Goal: Use online tool/utility

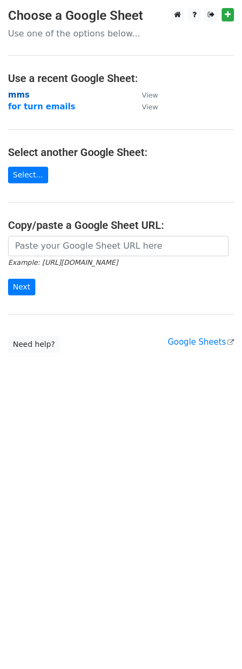
click at [13, 92] on strong "mms" at bounding box center [18, 95] width 21 height 10
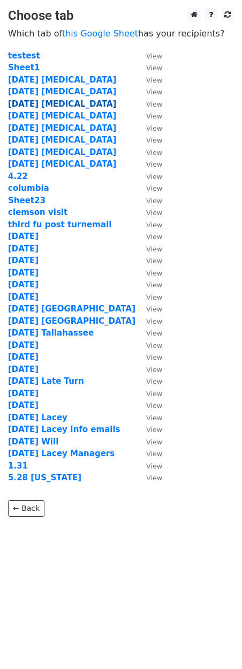
click at [26, 100] on strong "10.3.25 capex" at bounding box center [62, 104] width 108 height 10
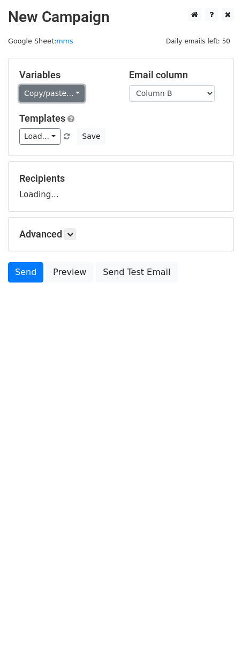
click at [58, 91] on link "Copy/paste..." at bounding box center [51, 93] width 65 height 17
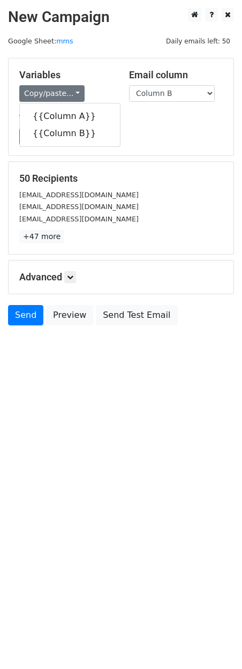
click at [152, 168] on div "50 Recipients bbgmanager@ftmkmgmt.com deaconsstationgm@premierpmtx.com proximit…" at bounding box center [121, 208] width 225 height 92
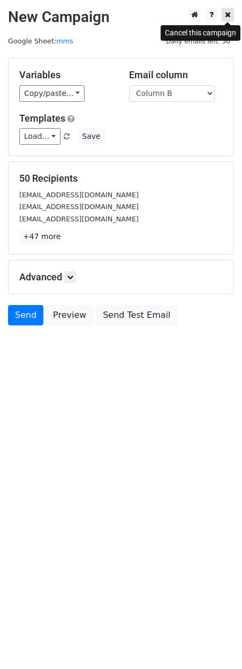
click at [230, 18] on icon at bounding box center [228, 15] width 6 height 8
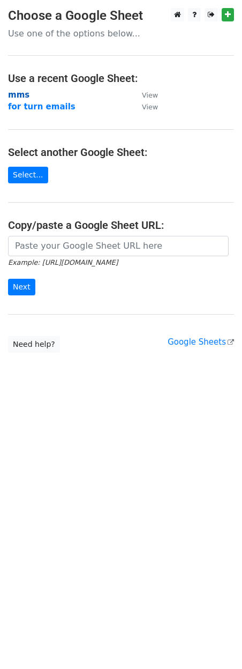
click at [19, 100] on strong "mms" at bounding box center [18, 95] width 21 height 10
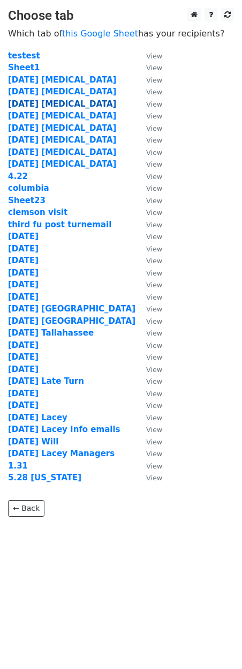
click at [32, 106] on strong "10.3.25 capex" at bounding box center [62, 104] width 108 height 10
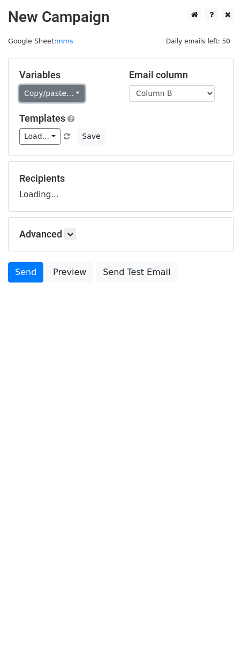
click at [44, 91] on link "Copy/paste..." at bounding box center [51, 93] width 65 height 17
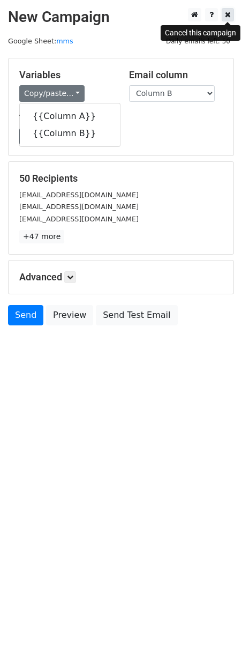
click at [231, 17] on link at bounding box center [228, 14] width 12 height 13
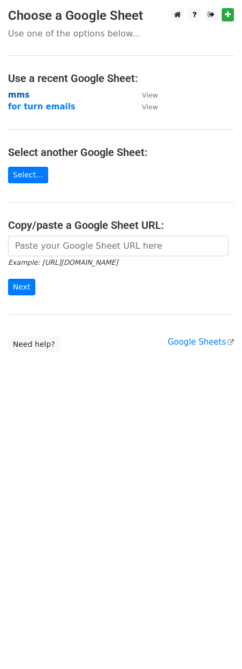
click at [20, 96] on strong "mms" at bounding box center [18, 95] width 21 height 10
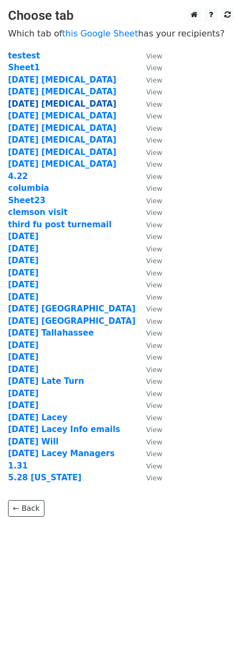
click at [25, 102] on strong "[DATE] [MEDICAL_DATA]" at bounding box center [62, 104] width 108 height 10
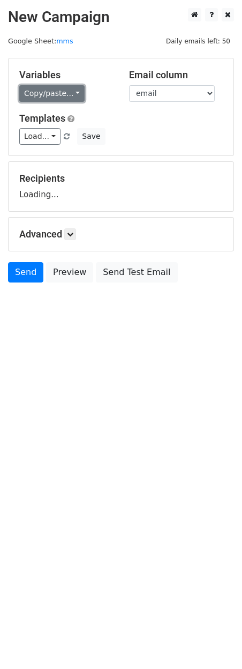
click at [53, 94] on link "Copy/paste..." at bounding box center [51, 93] width 65 height 17
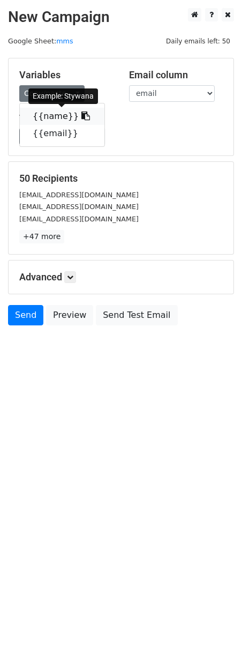
click at [53, 109] on link "{{name}}" at bounding box center [62, 116] width 85 height 17
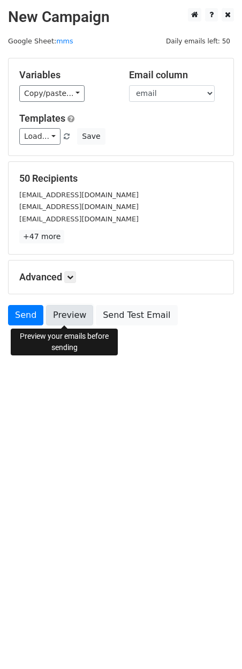
click at [63, 313] on link "Preview" at bounding box center [69, 315] width 47 height 20
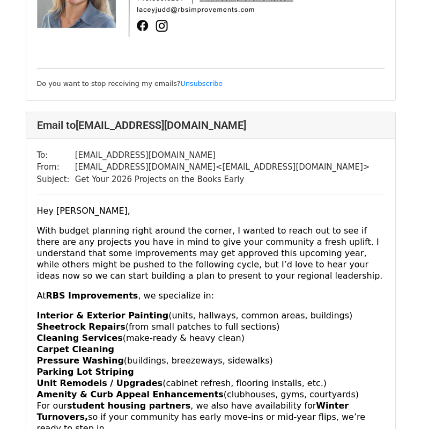
scroll to position [4130, 0]
